Goal: Task Accomplishment & Management: Manage account settings

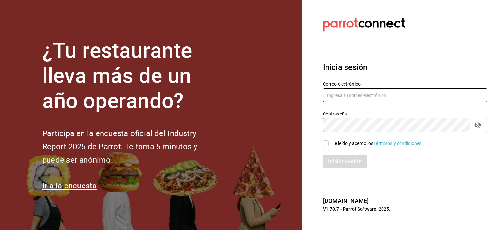
click at [367, 95] on input "text" at bounding box center [405, 95] width 164 height 14
type input "[EMAIL_ADDRESS][DOMAIN_NAME]"
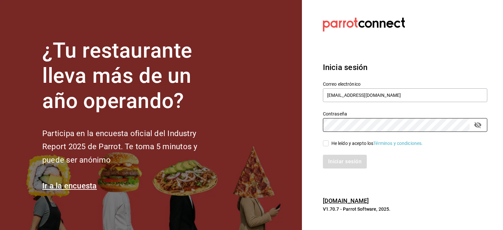
click at [327, 145] on input "He leído y acepto los Términos y condiciones." at bounding box center [326, 143] width 6 height 6
checkbox input "true"
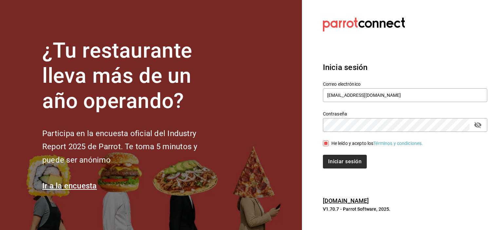
click at [351, 166] on button "Iniciar sesión" at bounding box center [345, 162] width 44 height 14
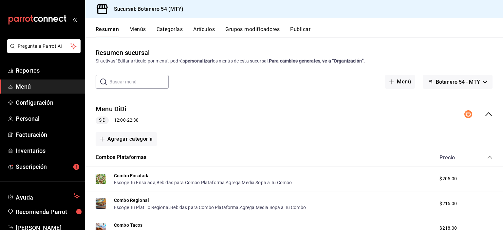
click at [484, 115] on icon "collapse-menu-row" at bounding box center [488, 114] width 8 height 8
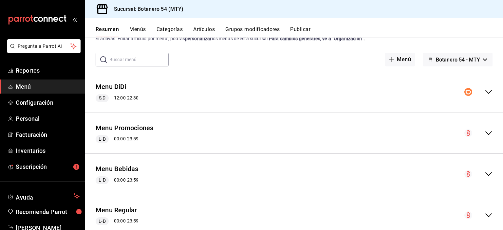
scroll to position [41, 0]
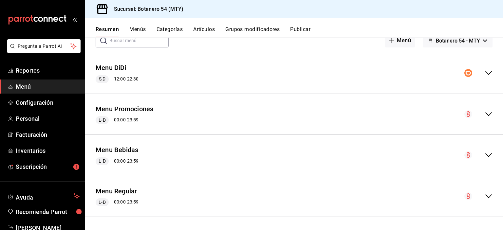
click at [168, 196] on div "Menu Regular L-D 00:00 - 23:59" at bounding box center [294, 196] width 418 height 30
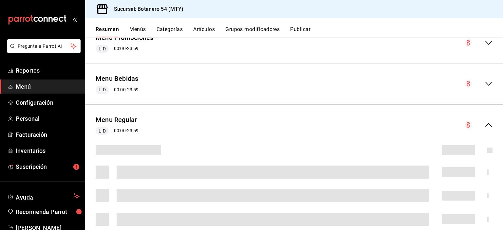
scroll to position [160, 0]
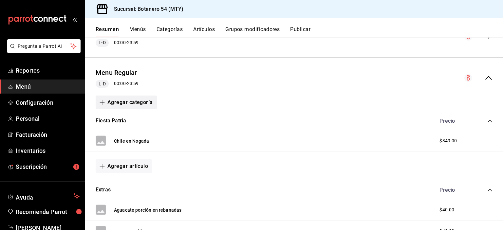
click at [136, 103] on button "Agregar categoría" at bounding box center [126, 103] width 61 height 14
click at [136, 138] on li "Categoría nueva" at bounding box center [124, 136] width 56 height 16
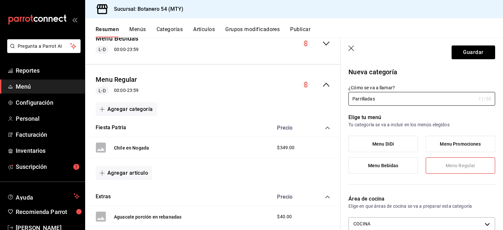
type input "Parrilladas"
click at [477, 55] on button "Guardar" at bounding box center [473, 52] width 44 height 14
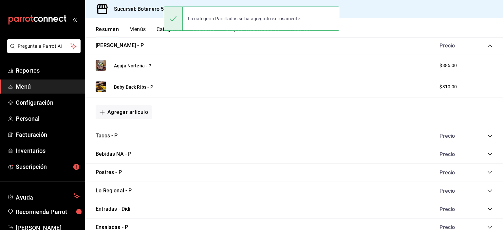
scroll to position [400, 0]
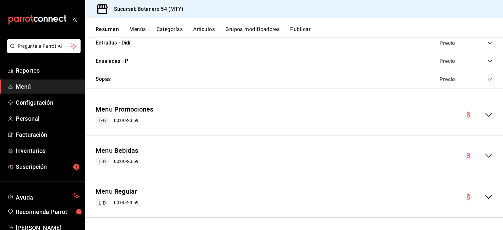
click at [487, 199] on icon "collapse-menu-row" at bounding box center [488, 197] width 8 height 8
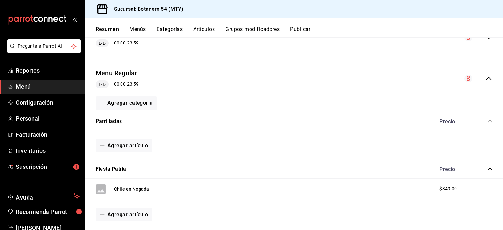
click at [487, 121] on icon "collapse-category-row" at bounding box center [489, 121] width 5 height 5
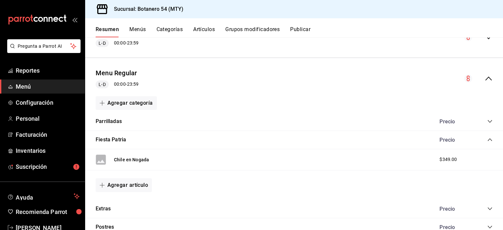
click at [487, 121] on icon "collapse-category-row" at bounding box center [489, 121] width 4 height 3
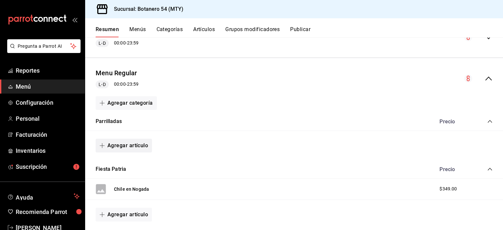
click at [135, 147] on button "Agregar artículo" at bounding box center [124, 146] width 56 height 14
click at [126, 184] on li "Artículo nuevo" at bounding box center [121, 179] width 51 height 16
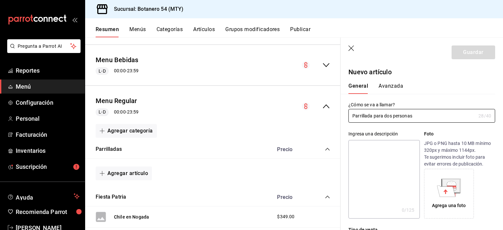
type input "Parrillada para dos personas"
click at [396, 158] on textarea at bounding box center [383, 179] width 71 height 79
type textarea "1"
type textarea "x"
type textarea "1"
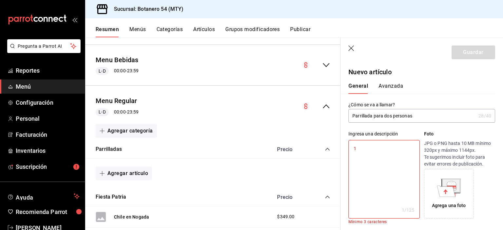
type textarea "x"
type textarea "12"
type textarea "x"
type textarea "1"
type textarea "x"
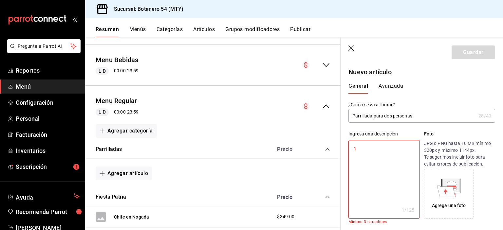
type textarea "1"
type textarea "x"
type textarea "m"
type textarea "x"
type textarea "me"
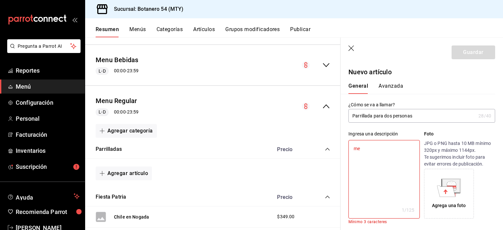
type textarea "x"
type textarea "med"
type textarea "x"
type textarea "medi"
type textarea "x"
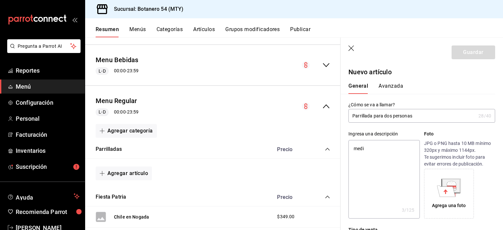
type textarea "medio"
type textarea "x"
type textarea "medio"
type textarea "x"
type textarea "medio k"
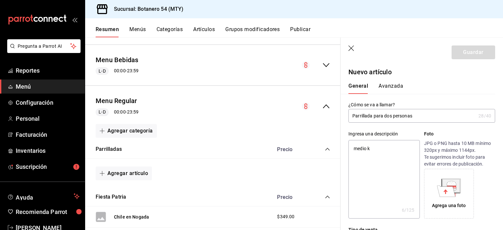
type textarea "x"
type textarea "medio kg"
type textarea "x"
type textarea "medio kg"
type textarea "x"
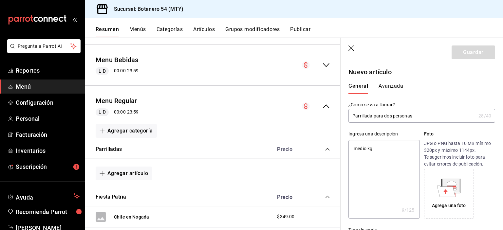
type textarea "medio kg d"
type textarea "x"
type textarea "medio kg de"
type textarea "x"
type textarea "medio kg de"
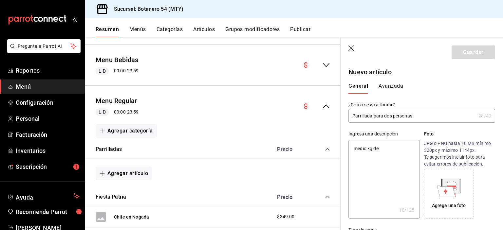
type textarea "x"
type textarea "medio kg de a"
type textarea "x"
type textarea "medio kg de ar"
type textarea "x"
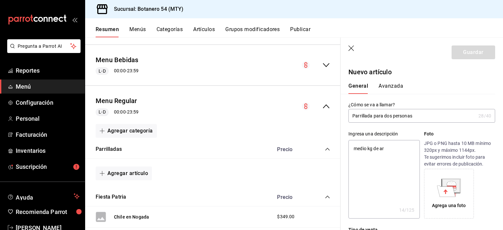
type textarea "medio kg de arr"
type textarea "x"
type textarea "medio kg de arra"
type textarea "x"
type textarea "medio kg de arrac"
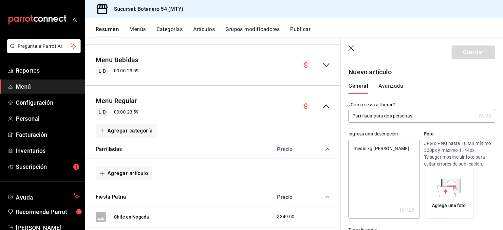
type textarea "x"
type textarea "medio kg de arrache"
type textarea "x"
type textarea "medio kg de arracher"
type textarea "x"
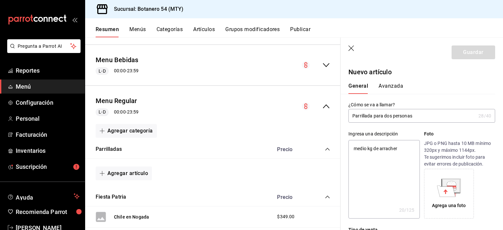
type textarea "medio kg de arrachera"
type textarea "x"
type textarea "medio kg de arrachera,"
type textarea "x"
type textarea "medio kg de arrachera,"
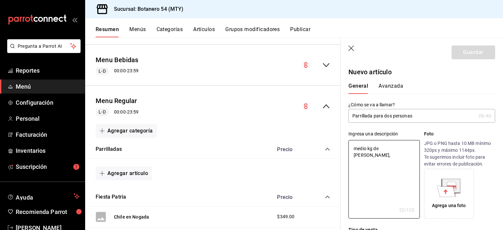
type textarea "x"
type textarea "medio kg de arrachera, p"
type textarea "x"
type textarea "medio kg de arrachera, pa"
type textarea "x"
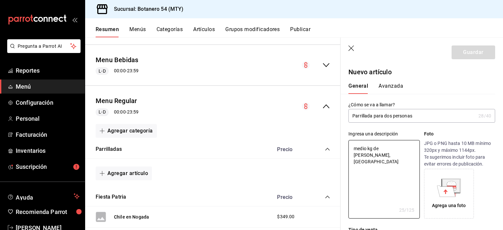
type textarea "medio kg de arrachera, pap"
type textarea "x"
type textarea "medio kg de arrachera, papa"
type textarea "x"
type textarea "medio kg de arrachera, papaa"
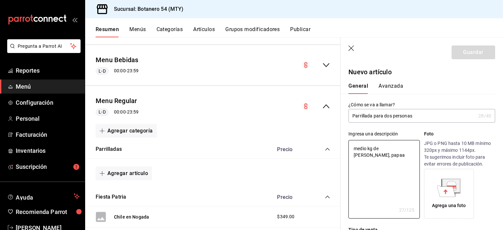
type textarea "x"
type textarea "medio kg de arrachera, papa"
type textarea "x"
type textarea "medio kg de arrachera, papa"
type textarea "x"
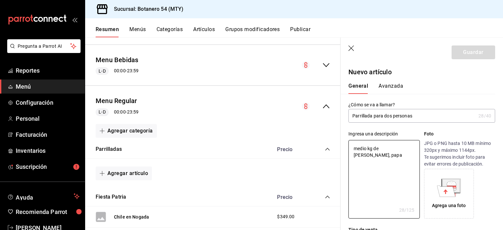
type textarea "medio kg de arrachera, papa a"
type textarea "x"
type textarea "medio kg de arrachera, papa as"
type textarea "x"
type textarea "medio kg de arrachera, papa asa"
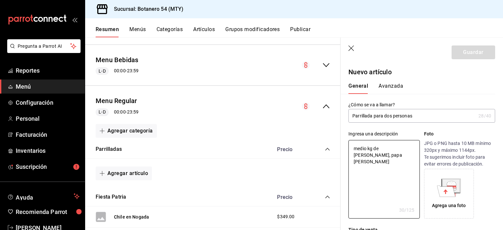
type textarea "x"
type textarea "medio kg de arrachera, papa asad"
type textarea "x"
type textarea "medio kg de arrachera, papa asada"
type textarea "x"
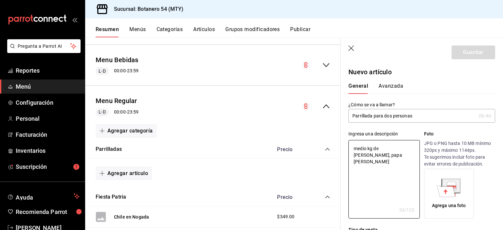
type textarea "medio kg de arrachera, papa asada,"
type textarea "x"
type textarea "medio kg de arrachera, papa asada,"
type textarea "x"
type textarea "medio kg de arrachera, papa asada, t"
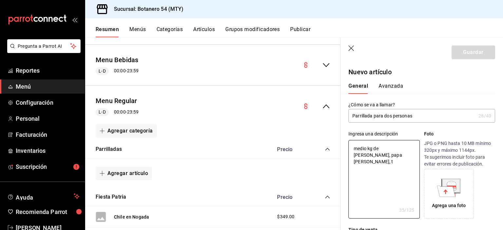
type textarea "x"
type textarea "medio kg de arrachera, papa asada, tr"
type textarea "x"
type textarea "medio kg de arrachera, papa asada, tre"
type textarea "x"
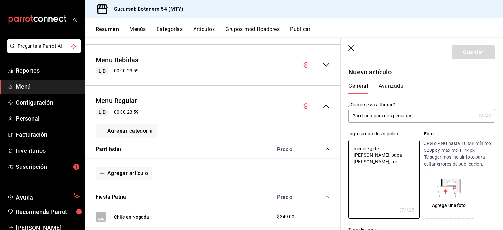
type textarea "medio kg de arrachera, papa asada, tres"
type textarea "x"
type textarea "medio kg de arrachera, papa asada, tres"
type textarea "x"
type textarea "medio kg de arrachera, papa asada, tres q"
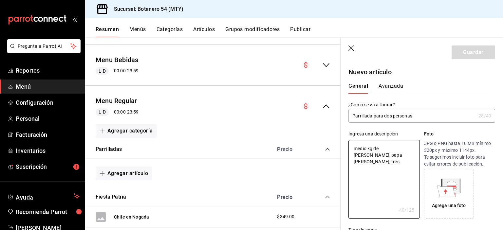
type textarea "x"
type textarea "medio kg de arrachera, papa asada, tres qy"
type textarea "x"
type textarea "medio kg de arrachera, papa asada, tres q"
type textarea "x"
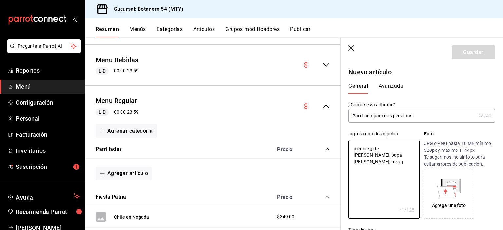
type textarea "medio kg de arrachera, papa asada, tres qu"
type textarea "x"
type textarea "medio kg de arrachera, papa asada, tres que"
type textarea "x"
type textarea "medio kg de arrachera, papa asada, tres ques"
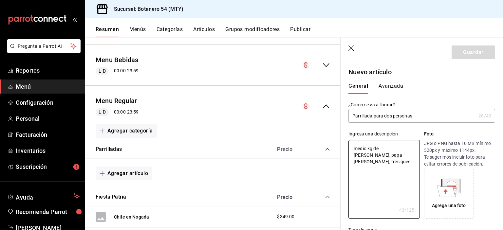
type textarea "x"
type textarea "medio kg de arrachera, papa asada, tres quesaa"
type textarea "x"
type textarea "medio kg de arrachera, papa asada, tres quesaad"
type textarea "x"
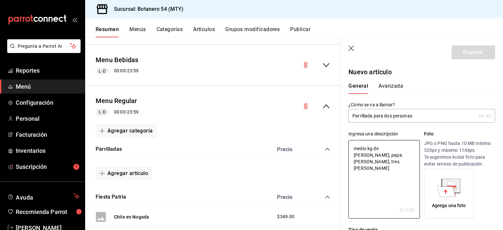
type textarea "medio kg de arrachera, papa asada, tres quesaadi"
type textarea "x"
type textarea "medio kg de arrachera, papa asada, tres quesaadil"
type textarea "x"
type textarea "medio kg de arrachera, papa asada, tres quesaadill"
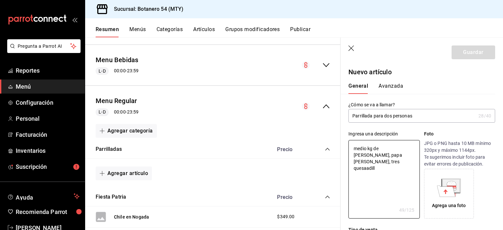
type textarea "x"
type textarea "medio kg de arrachera, papa asada, tres quesaadilla"
type textarea "x"
type textarea "medio kg de arrachera, papa asada, tres quesaadillas"
type textarea "x"
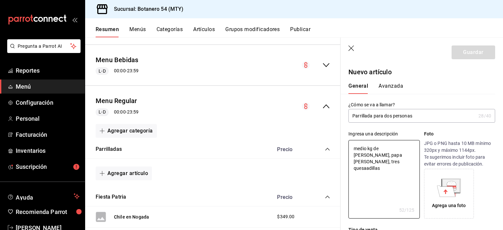
type textarea "medio kg de arrachera, papa asada, tres quesaadilla"
type textarea "x"
type textarea "medio kg de arrachera, papa asada, tres quesaadill"
type textarea "x"
type textarea "medio kg de arrachera, papa asada, tres quesaadil"
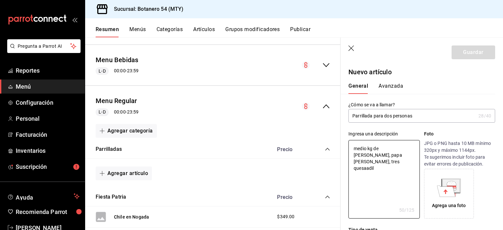
type textarea "x"
type textarea "medio kg de arrachera, papa asada, tres quesaadi"
type textarea "x"
type textarea "medio kg de arrachera, papa asada, tres quesaad"
type textarea "x"
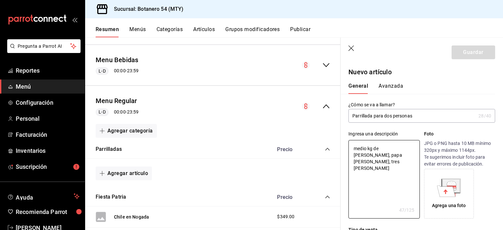
type textarea "medio kg de arrachera, papa asada, tres quesaa"
type textarea "x"
type textarea "medio kg de arrachera, papa asada, tres quesa"
type textarea "x"
type textarea "medio kg de arrachera, papa asada, tres quesad"
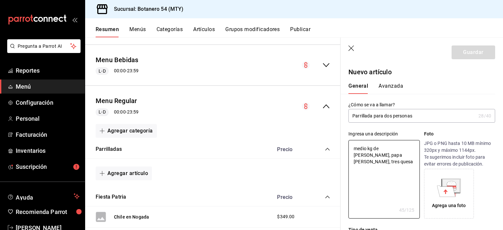
type textarea "x"
type textarea "medio kg de arrachera, papa asada, tres quesadi"
type textarea "x"
type textarea "medio kg de arrachera, papa asada, tres quesadil"
type textarea "x"
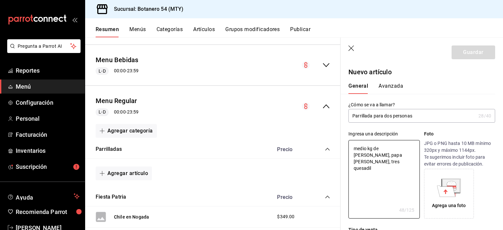
type textarea "medio kg de arrachera, papa asada, tres quesadill"
type textarea "x"
type textarea "medio kg de arrachera, papa asada, tres quesadilla"
type textarea "x"
type textarea "medio kg de arrachera, papa asada, tres quesadillas"
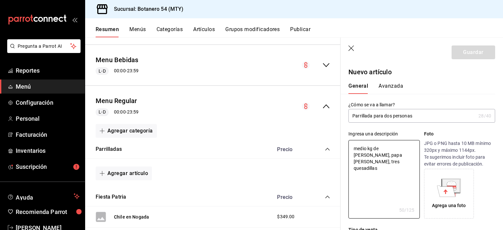
type textarea "x"
type textarea "medio kg de arrachera, papa asada, tres quesadillas,"
type textarea "x"
type textarea "medio kg de arrachera, papa asada, tres quesadillas,"
type textarea "x"
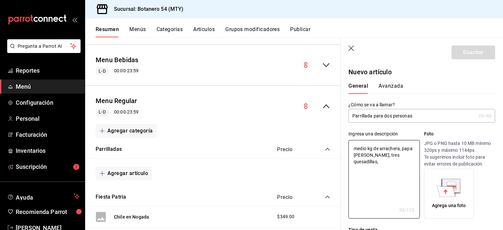
type textarea "medio kg de arrachera, papa asada, tres quesadillas, u"
type textarea "x"
type textarea "medio kg de arrachera, papa asada, tres quesadillas, un"
type textarea "x"
type textarea "medio kg de arrachera, papa asada, tres quesadillas, una"
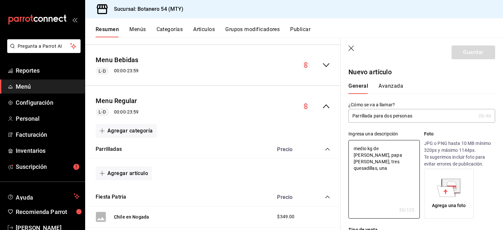
type textarea "x"
type textarea "medio kg de arrachera, papa asada, tres quesadillas, una"
type textarea "x"
type textarea "medio kg de arrachera, papa asada, tres quesadillas, una s"
type textarea "x"
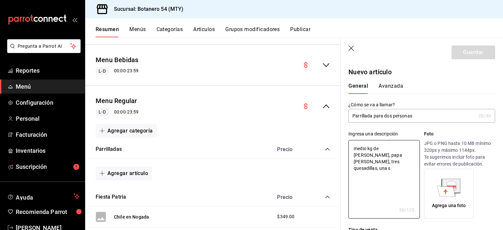
type textarea "medio kg de arrachera, papa asada, tres quesadillas, una sa"
type textarea "x"
type textarea "medio kg de arrachera, papa asada, tres quesadillas, una sal"
type textarea "x"
type textarea "medio kg de arrachera, papa asada, tres quesadillas, una salc"
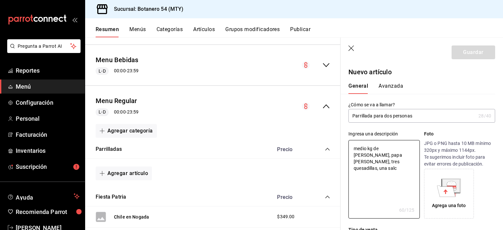
type textarea "x"
type textarea "medio kg de arrachera, papa asada, tres quesadillas, una salch"
type textarea "x"
type textarea "medio kg de arrachera, papa asada, tres quesadillas, una salchi"
type textarea "x"
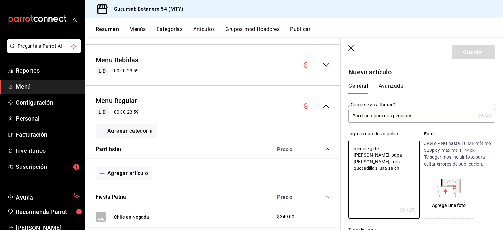
type textarea "medio kg de arrachera, papa asada, tres quesadillas, una salchic"
type textarea "x"
type textarea "medio kg de arrachera, papa asada, tres quesadillas, una salchich"
type textarea "x"
type textarea "medio kg de arrachera, papa asada, tres quesadillas, una salchicha"
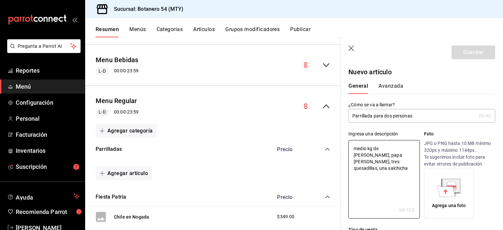
type textarea "x"
type textarea "medio kg de arrachera, papa asada, tres quesadillas, una salchicha"
type textarea "x"
type textarea "medio kg de arrachera, papa asada, tres quesadillas, una salchicha a"
type textarea "x"
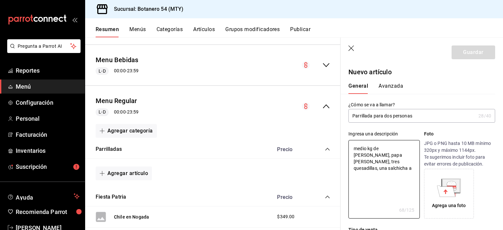
type textarea "medio kg de arrachera, papa asada, tres quesadillas, una salchicha as"
type textarea "x"
type textarea "medio kg de arrachera, papa asada, tres quesadillas, una salchicha asa"
type textarea "x"
type textarea "medio kg de arrachera, papa asada, tres quesadillas, una salchicha asad"
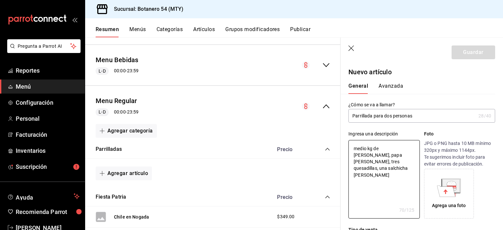
type textarea "x"
type textarea "medio kg de arrachera, papa asada, tres quesadillas, una salchicha asada"
type textarea "x"
type textarea "medio kg de arrachera, papa asada, tres quesadillas, una salchicha asada,"
type textarea "x"
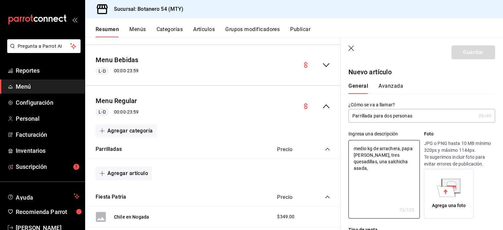
type textarea "medio kg de arrachera, papa asada, tres quesadillas, una salchicha asada,"
type textarea "x"
type textarea "medio kg de arrachera, papa asada, tres quesadillas, una salchicha asada, d"
type textarea "x"
type textarea "medio kg de arrachera, papa asada, tres quesadillas, una salchicha asada, do"
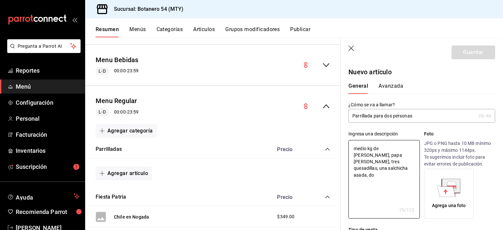
type textarea "x"
type textarea "medio kg de arrachera, papa asada, tres quesadillas, una salchicha asada, dos"
type textarea "x"
type textarea "medio kg de arrachera, papa asada, tres quesadillas, una salchicha asada, dos"
type textarea "x"
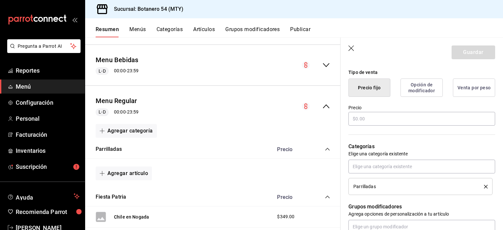
scroll to position [160, 0]
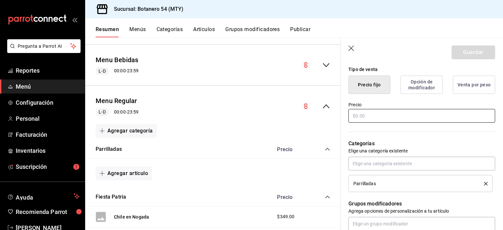
click at [407, 114] on input "text" at bounding box center [421, 116] width 147 height 14
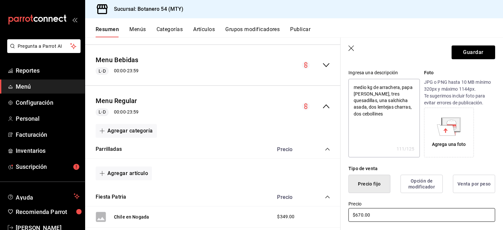
scroll to position [0, 0]
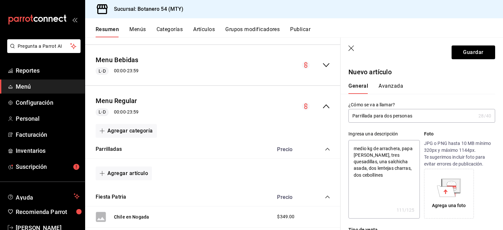
click at [357, 150] on textarea "medio kg de arrachera, papa asada, tres quesadillas, una salchicha asada, dos l…" at bounding box center [383, 179] width 71 height 79
click at [473, 54] on button "Guardar" at bounding box center [473, 52] width 44 height 14
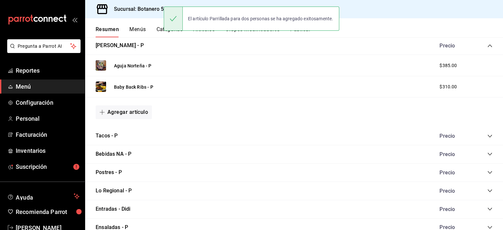
scroll to position [400, 0]
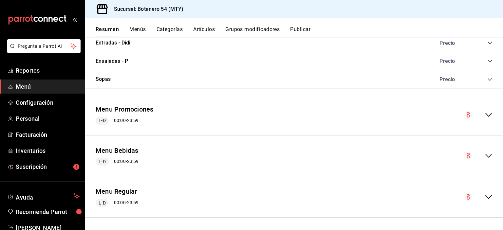
click at [484, 199] on icon "collapse-menu-row" at bounding box center [488, 197] width 8 height 8
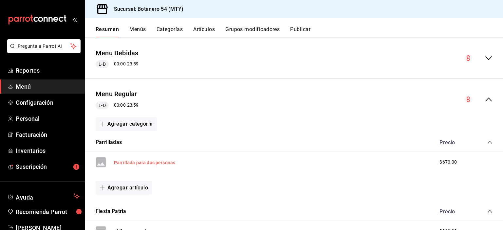
click at [162, 164] on button "Parrillada para dos personas" at bounding box center [144, 162] width 61 height 7
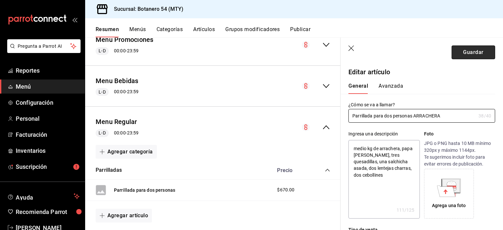
click at [473, 53] on button "Guardar" at bounding box center [473, 52] width 44 height 14
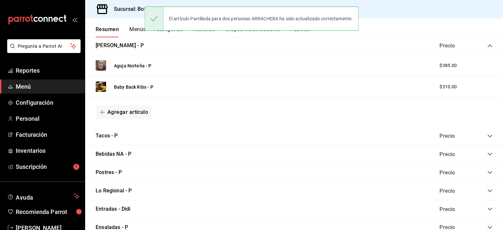
scroll to position [400, 0]
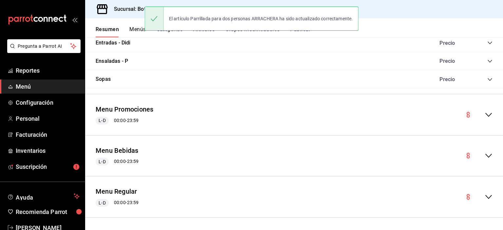
click at [484, 196] on icon "collapse-menu-row" at bounding box center [488, 197] width 8 height 8
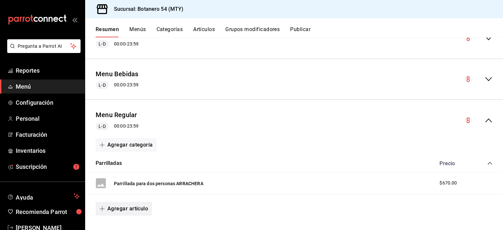
click at [137, 206] on button "Agregar artículo" at bounding box center [124, 209] width 56 height 14
click at [128, 217] on li "Artículo nuevo" at bounding box center [121, 214] width 51 height 16
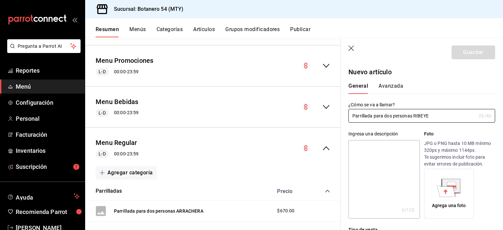
click at [397, 151] on textarea at bounding box center [383, 179] width 71 height 79
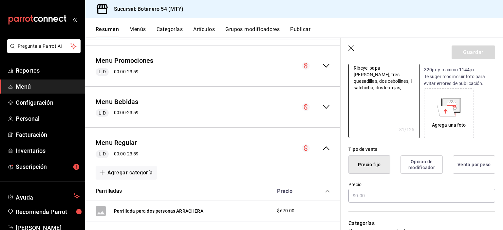
scroll to position [82, 0]
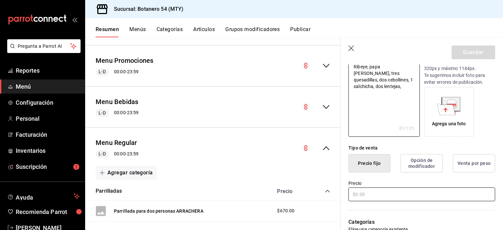
click at [413, 192] on input "text" at bounding box center [421, 195] width 147 height 14
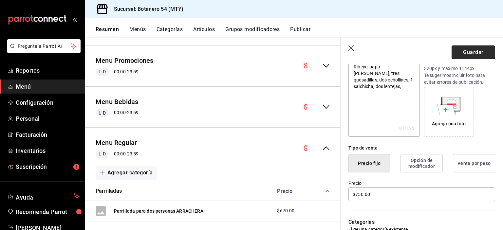
click at [476, 54] on button "Guardar" at bounding box center [473, 52] width 44 height 14
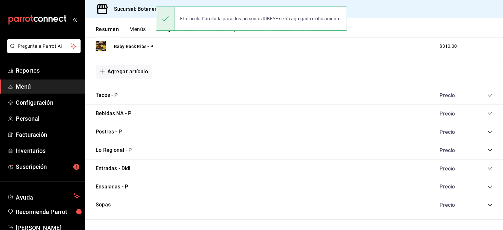
scroll to position [400, 0]
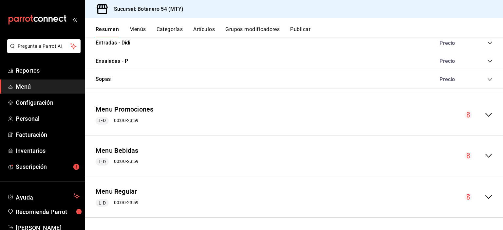
click at [483, 201] on div "Menu Regular L-D 00:00 - 23:59" at bounding box center [294, 197] width 418 height 30
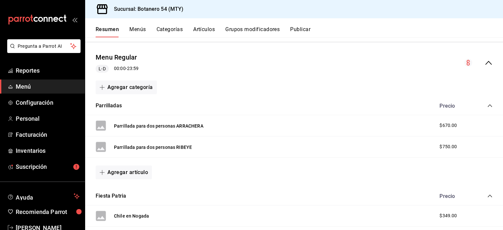
scroll to position [534, 0]
click at [135, 172] on button "Agregar artículo" at bounding box center [124, 172] width 56 height 14
click at [120, 208] on li "Artículo nuevo" at bounding box center [121, 205] width 51 height 16
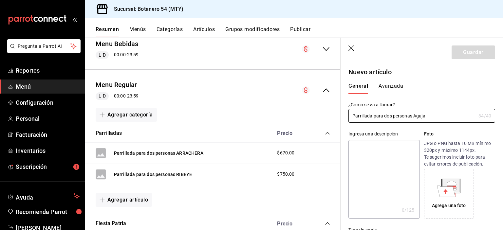
click at [381, 145] on textarea at bounding box center [383, 179] width 71 height 79
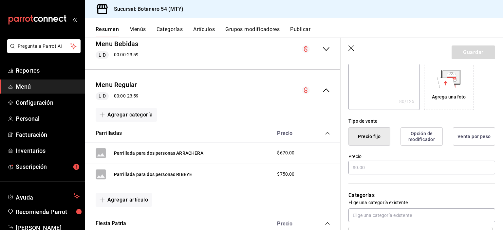
scroll to position [111, 0]
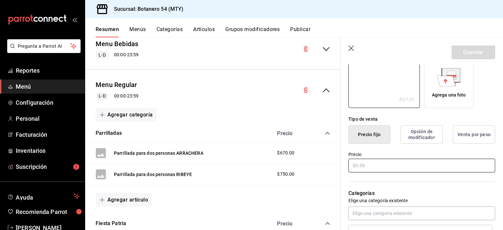
click at [377, 166] on input "text" at bounding box center [421, 166] width 147 height 14
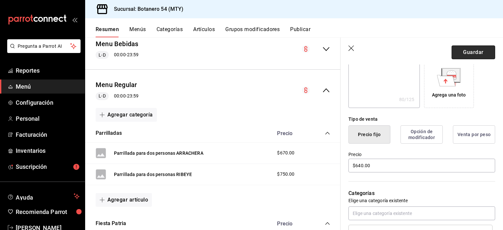
drag, startPoint x: 501, startPoint y: 227, endPoint x: 479, endPoint y: 51, distance: 178.1
click at [479, 51] on button "Guardar" at bounding box center [473, 52] width 44 height 14
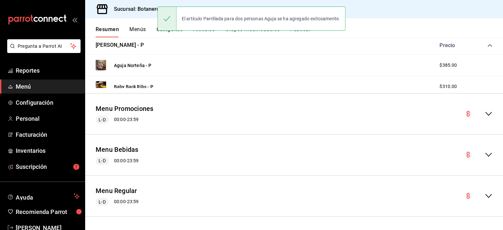
scroll to position [400, 0]
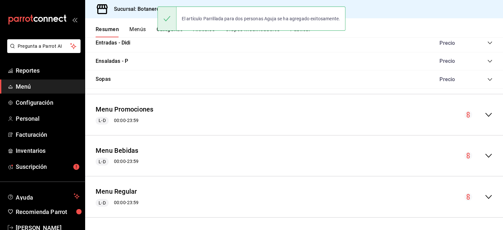
click at [484, 198] on icon "collapse-menu-row" at bounding box center [488, 197] width 8 height 8
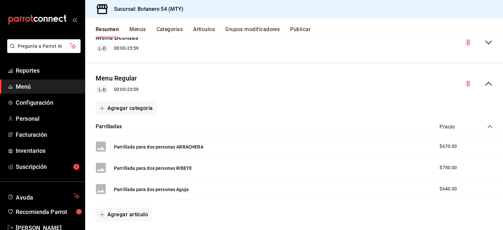
click at [487, 126] on icon "collapse-category-row" at bounding box center [489, 126] width 5 height 5
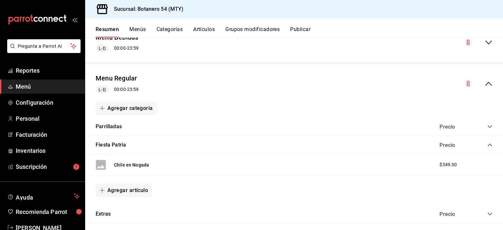
click at [487, 126] on icon "collapse-category-row" at bounding box center [489, 126] width 5 height 5
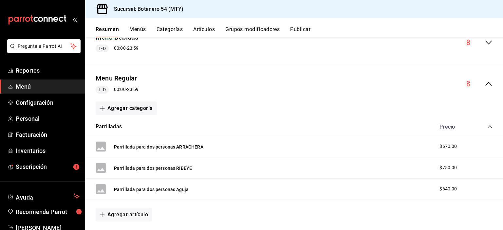
click at [487, 126] on icon "collapse-category-row" at bounding box center [489, 126] width 5 height 5
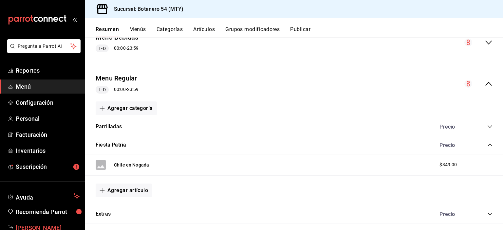
click at [55, 226] on span "BERNARDO PORTILLO RIVERA" at bounding box center [48, 228] width 64 height 9
